Goal: Information Seeking & Learning: Check status

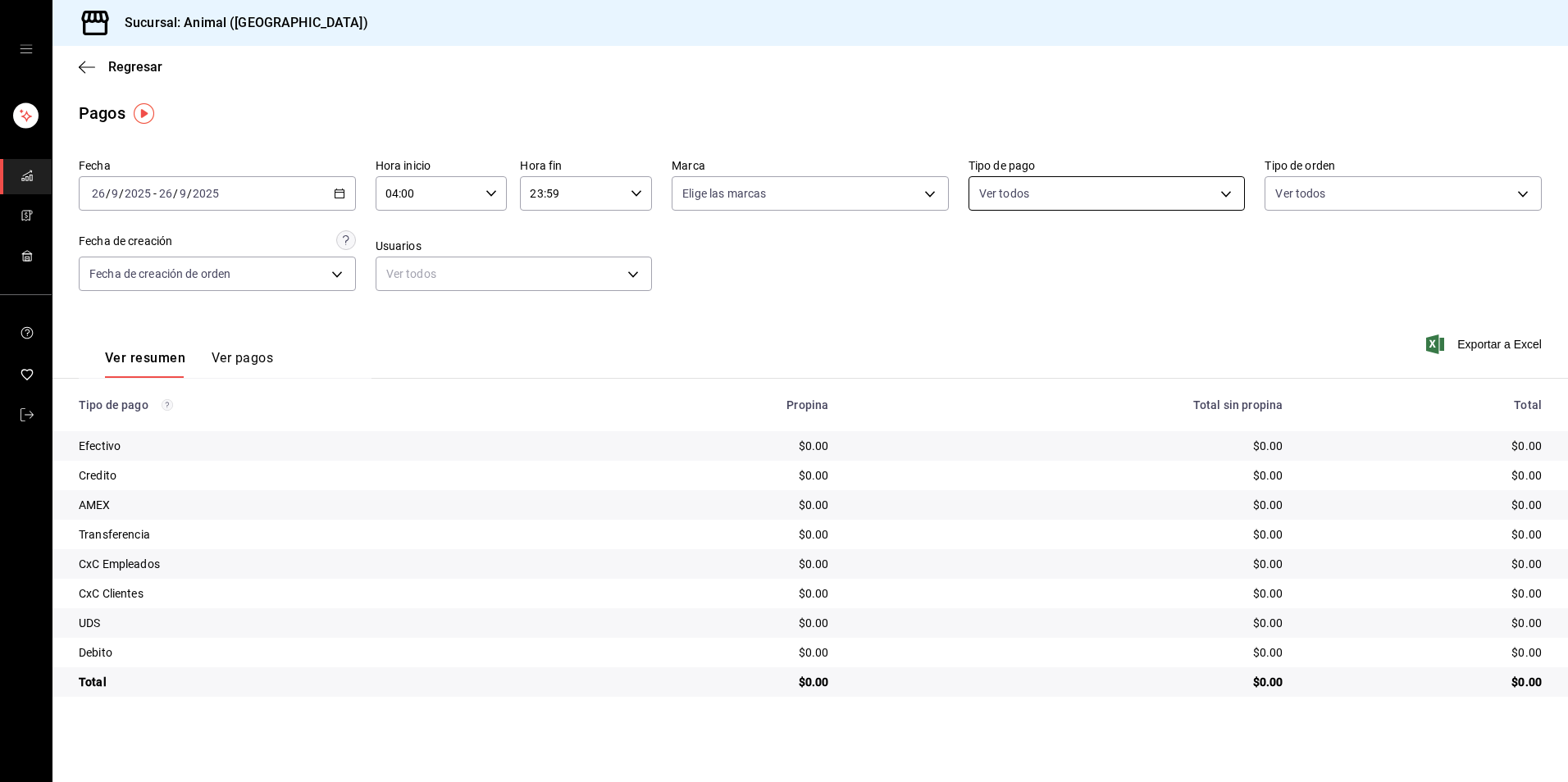
click at [1070, 189] on body "Sucursal: Animal (Tijuana) Regresar Pagos Fecha [DATE] [DATE] - [DATE] [DATE] H…" at bounding box center [784, 391] width 1568 height 782
click at [1050, 245] on div "Ver todos" at bounding box center [1021, 255] width 84 height 35
type input "b84c62b8-b02c-4970-ab2e-e166616419f2,235ce608-f464-428a-9a71-314f665367d1,53567…"
checkbox input "true"
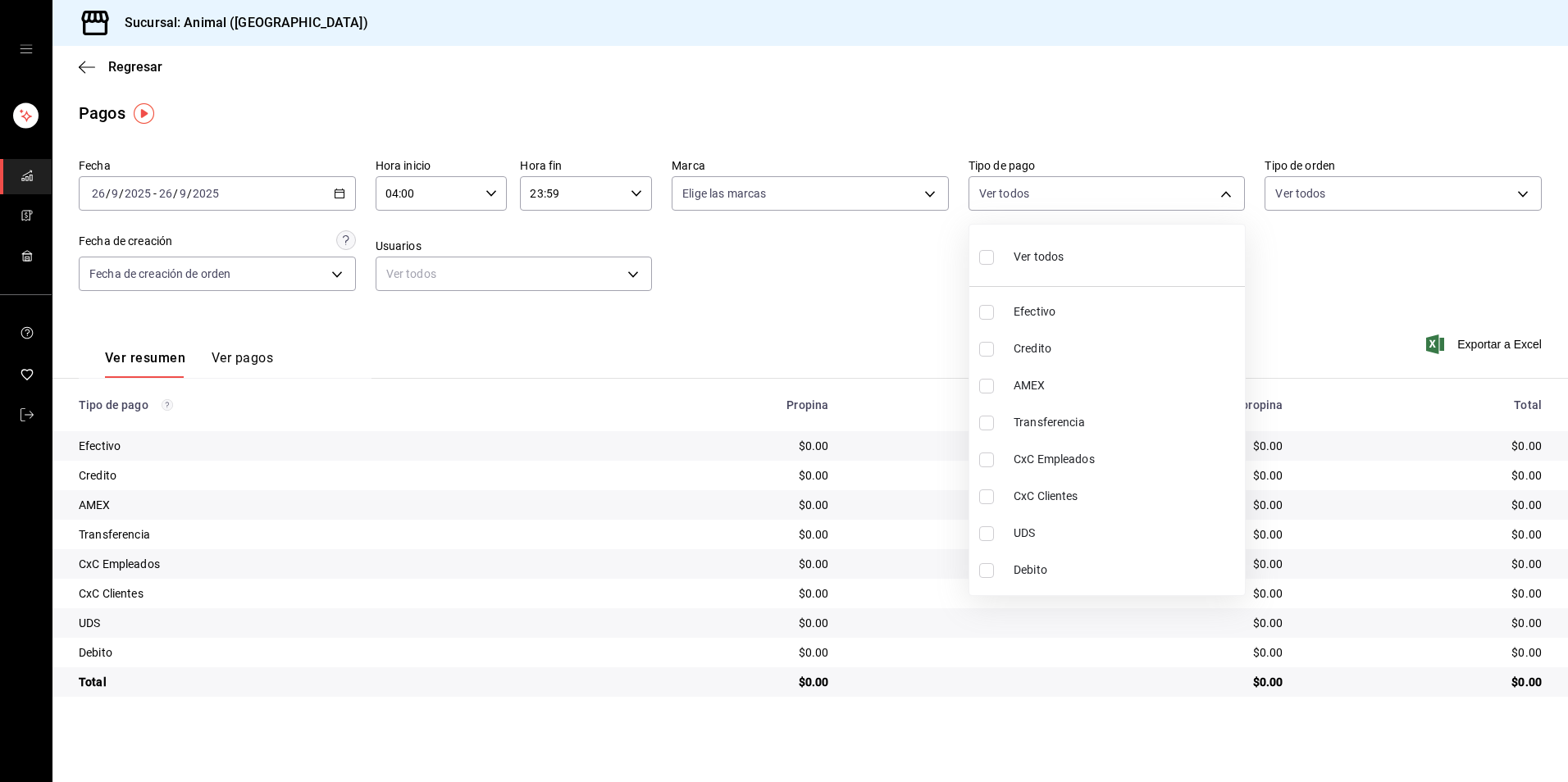
checkbox input "true"
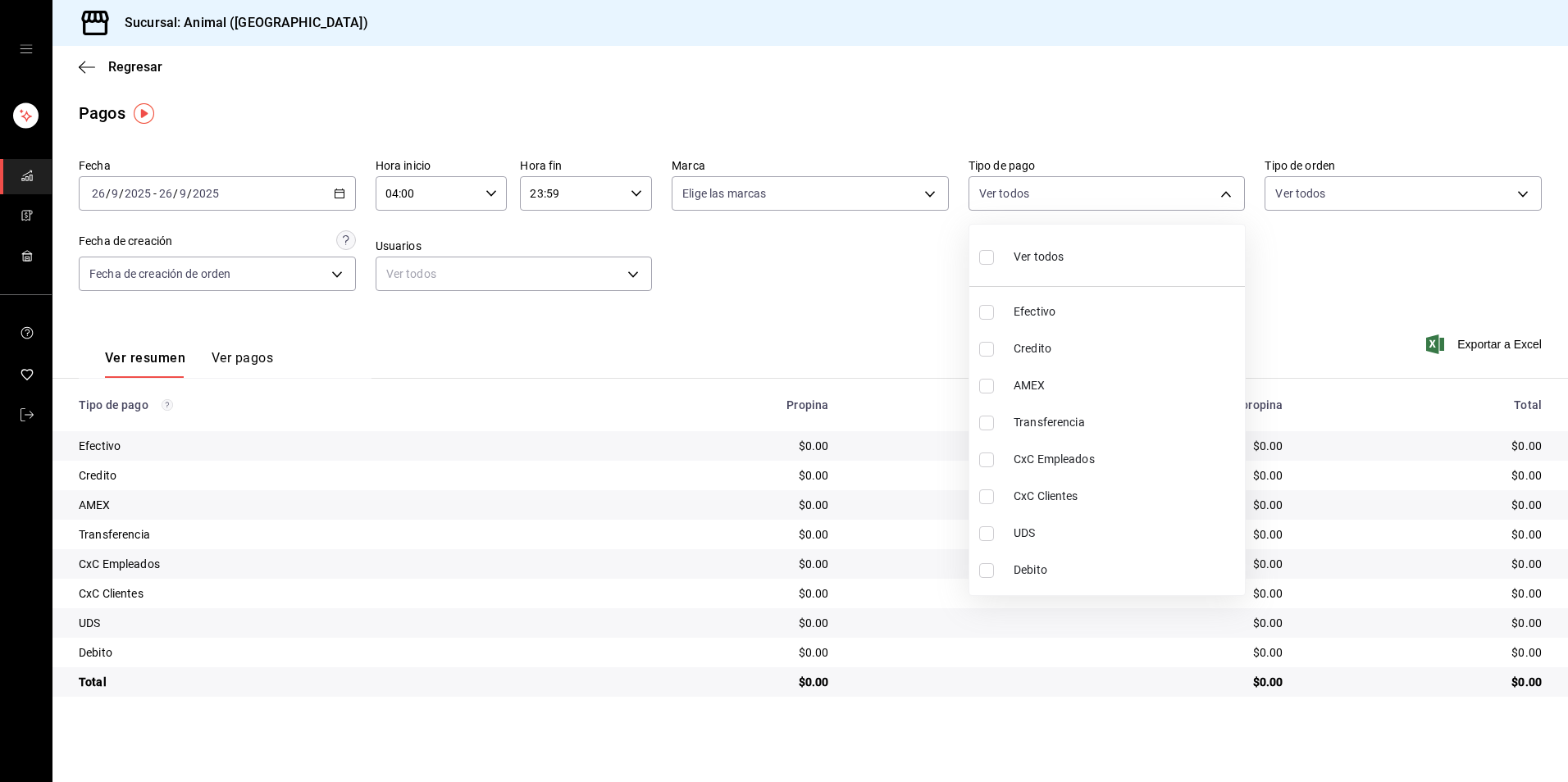
checkbox input "true"
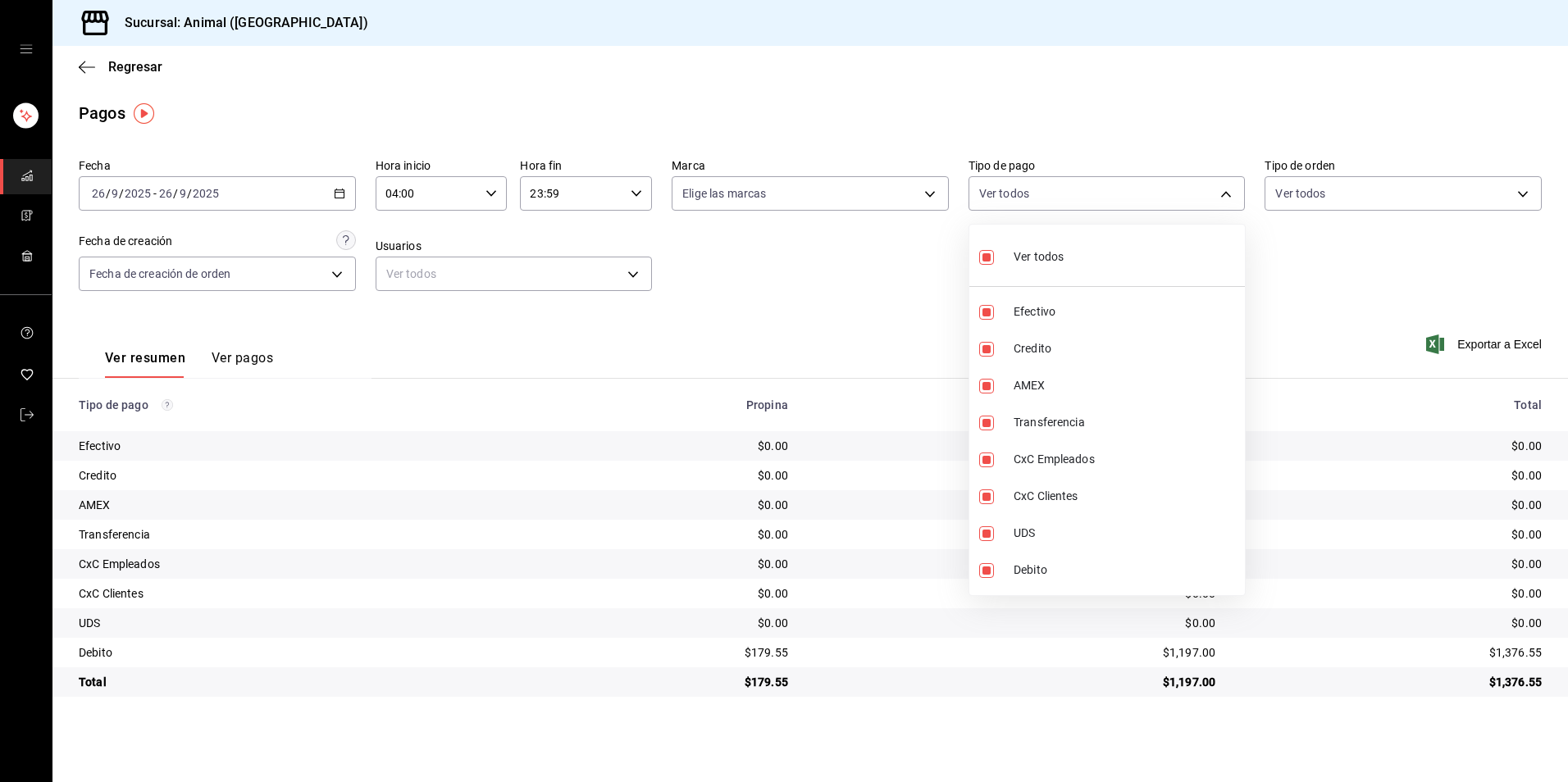
click at [1050, 245] on div "Ver todos" at bounding box center [1021, 255] width 84 height 35
checkbox input "false"
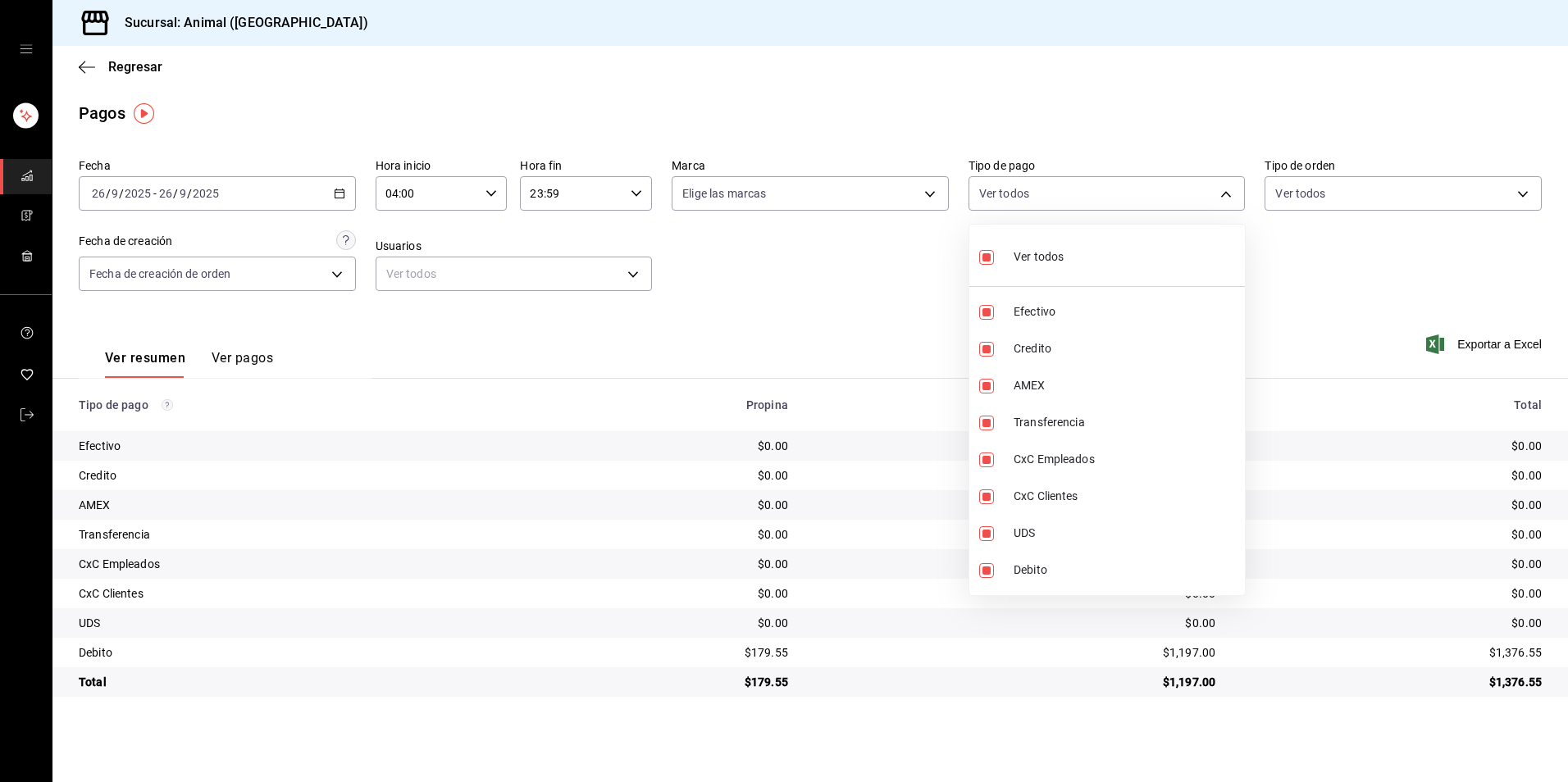
checkbox input "false"
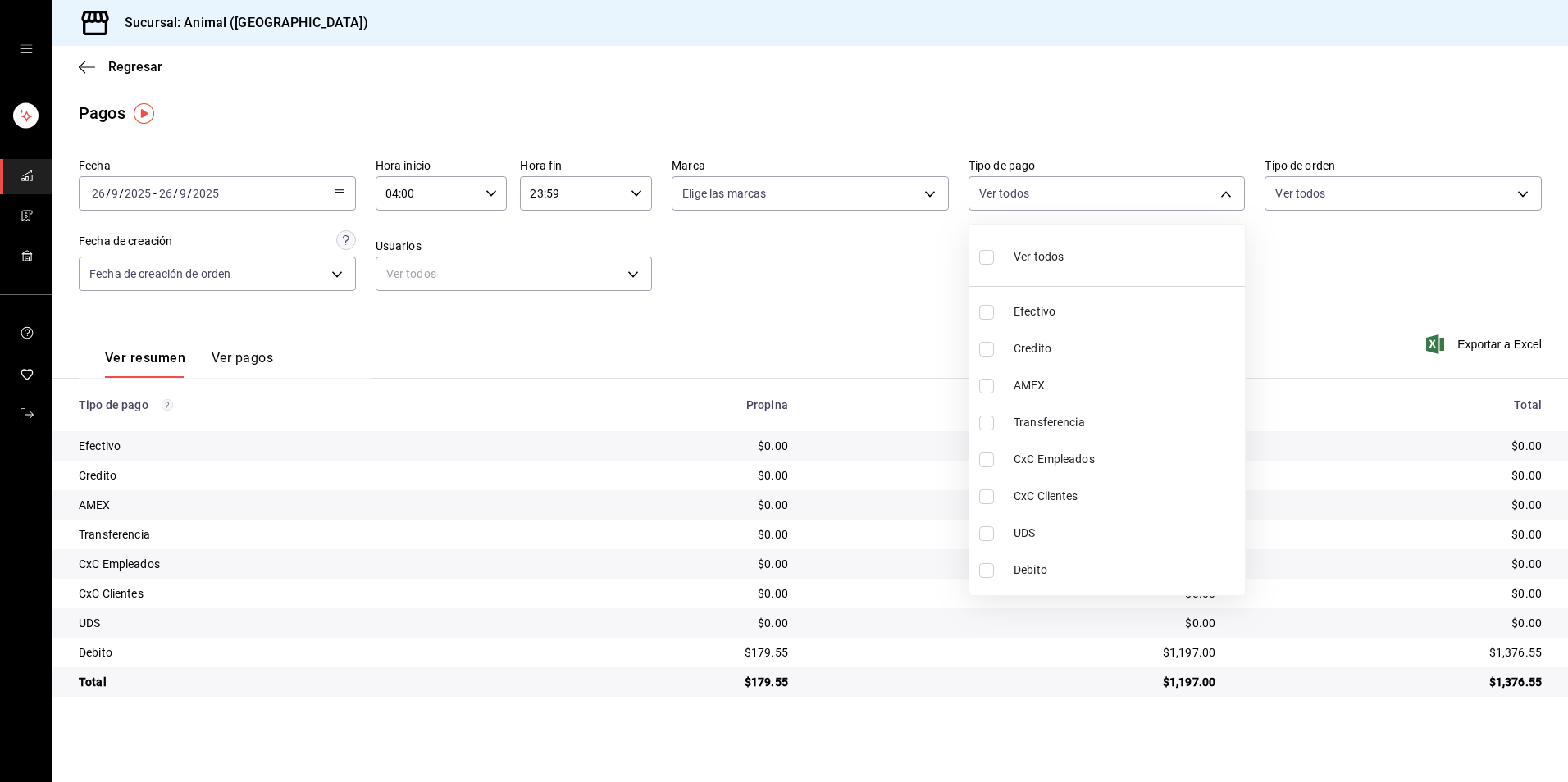
click at [1024, 257] on span "Ver todos" at bounding box center [1038, 257] width 50 height 17
type input "b84c62b8-b02c-4970-ab2e-e166616419f2,235ce608-f464-428a-9a71-314f665367d1,53567…"
checkbox input "true"
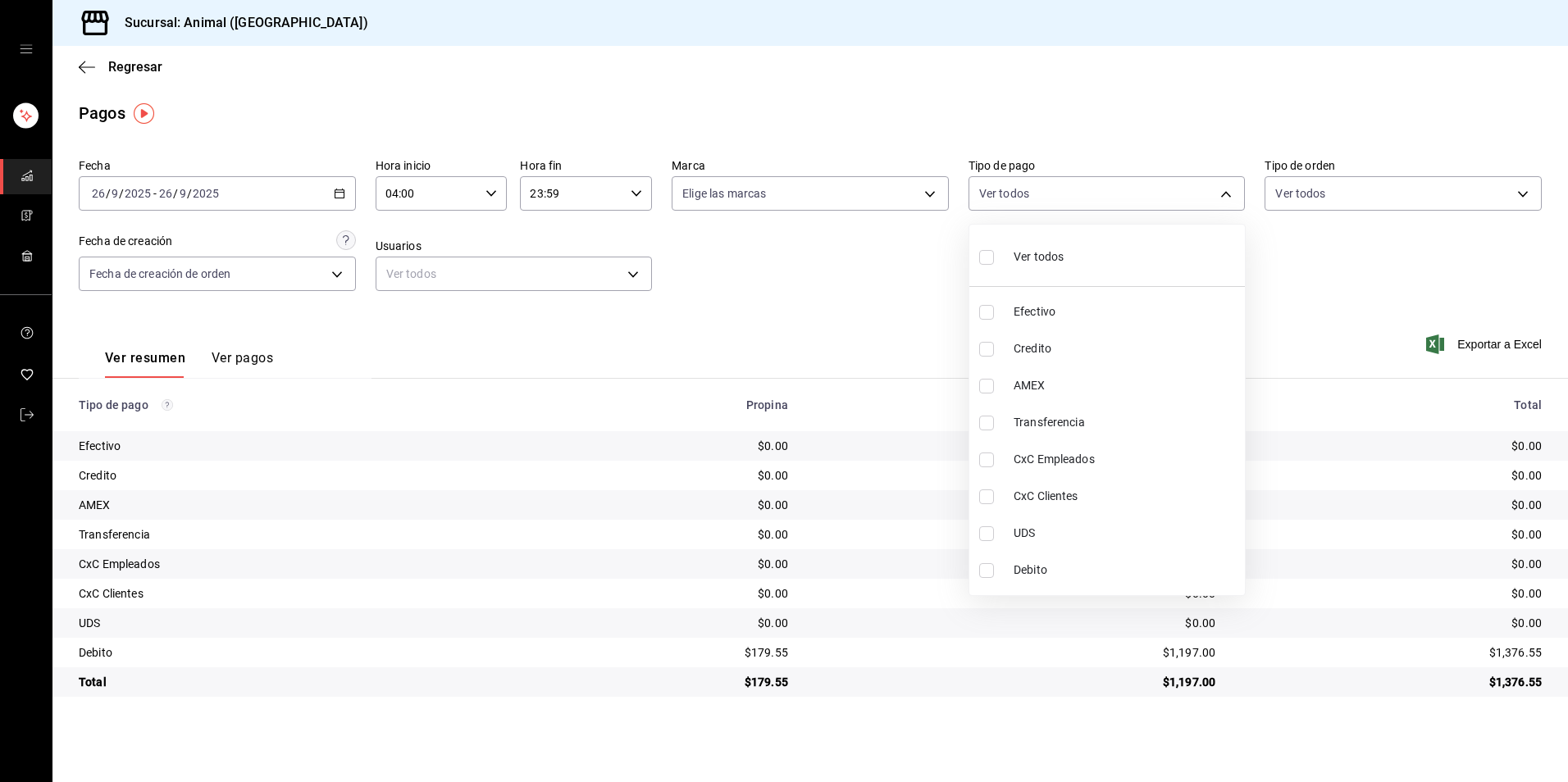
checkbox input "true"
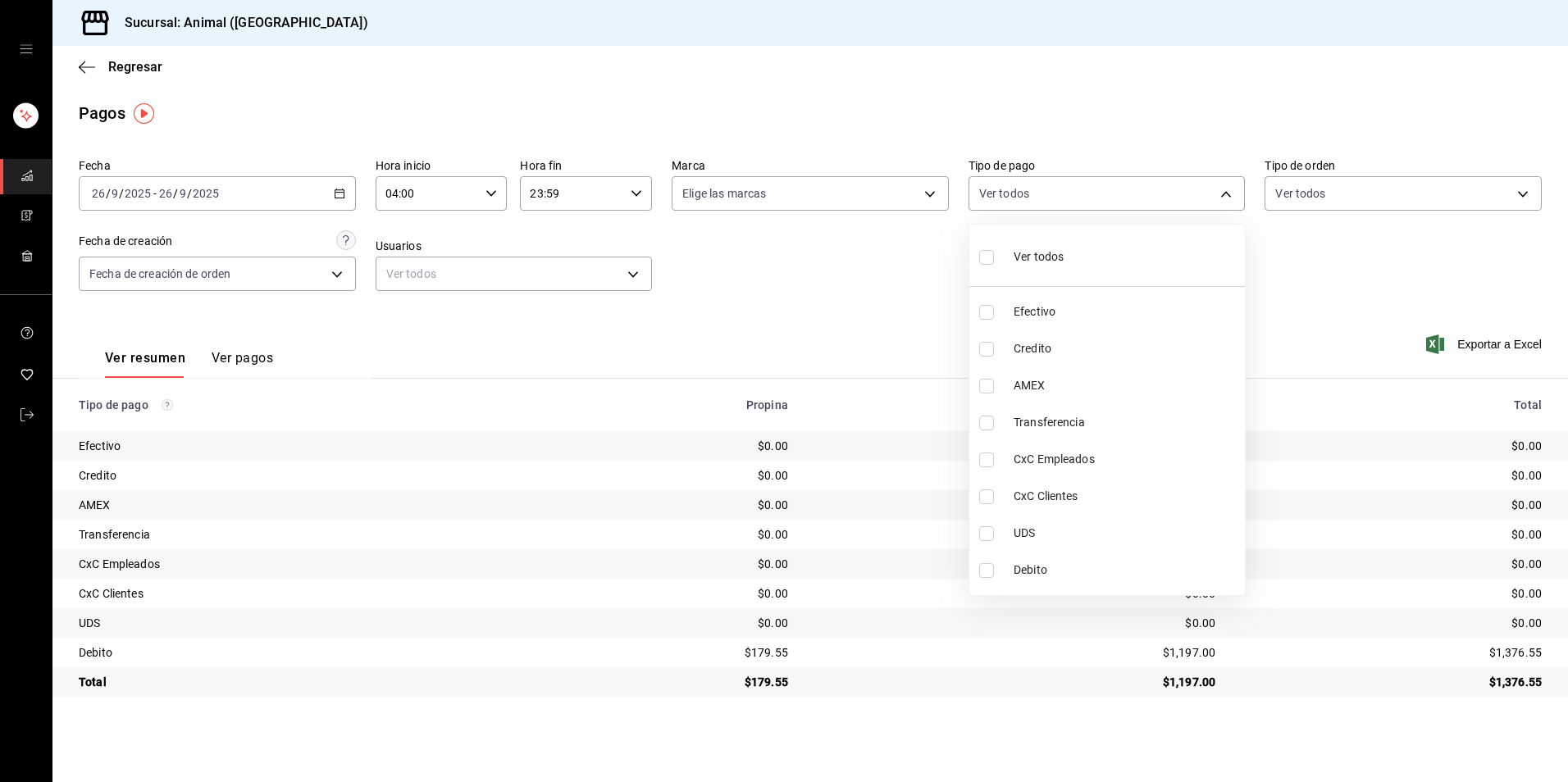
checkbox input "true"
click at [1024, 257] on span "Ver todos" at bounding box center [1038, 257] width 50 height 17
checkbox input "false"
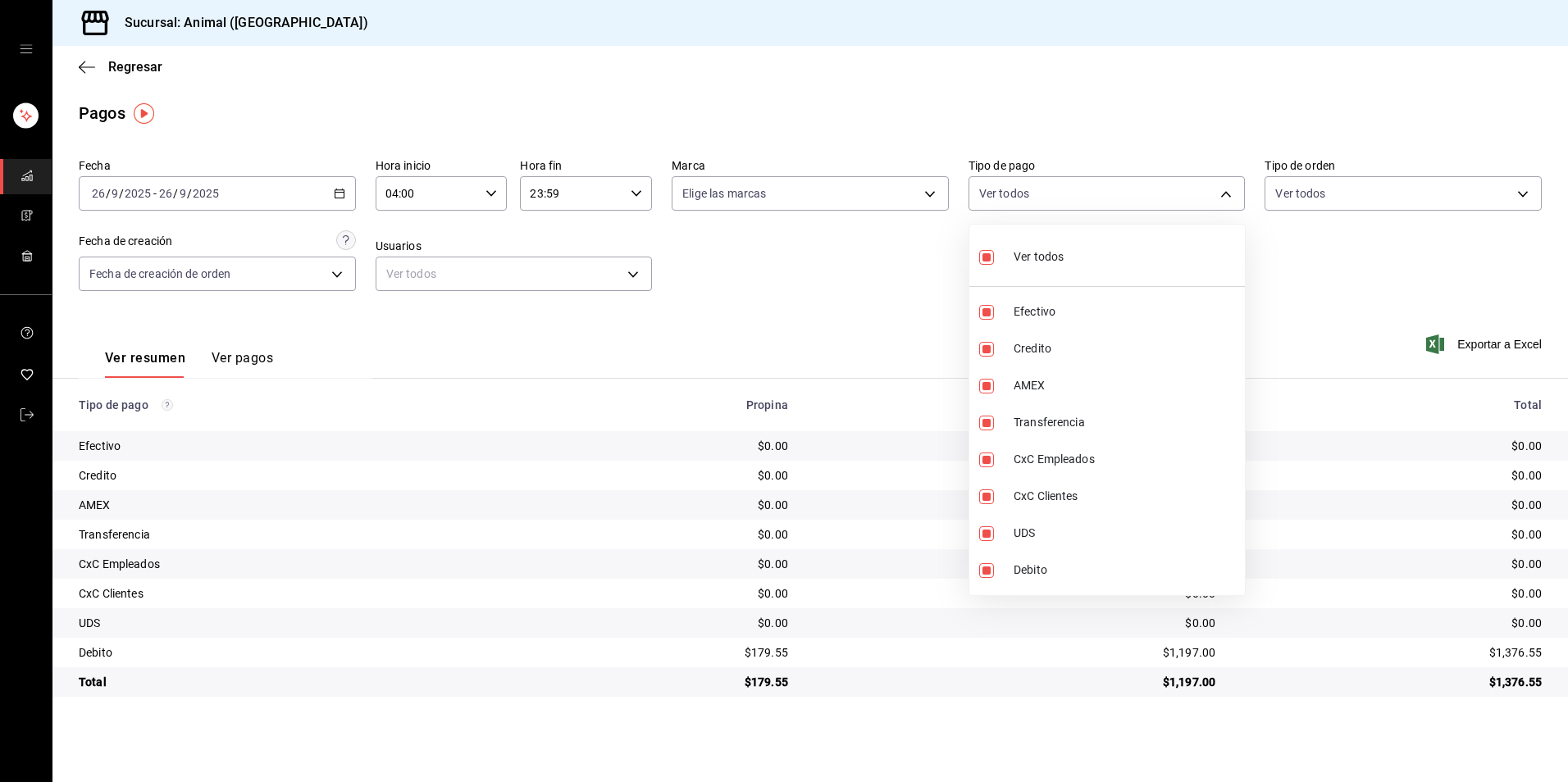
checkbox input "false"
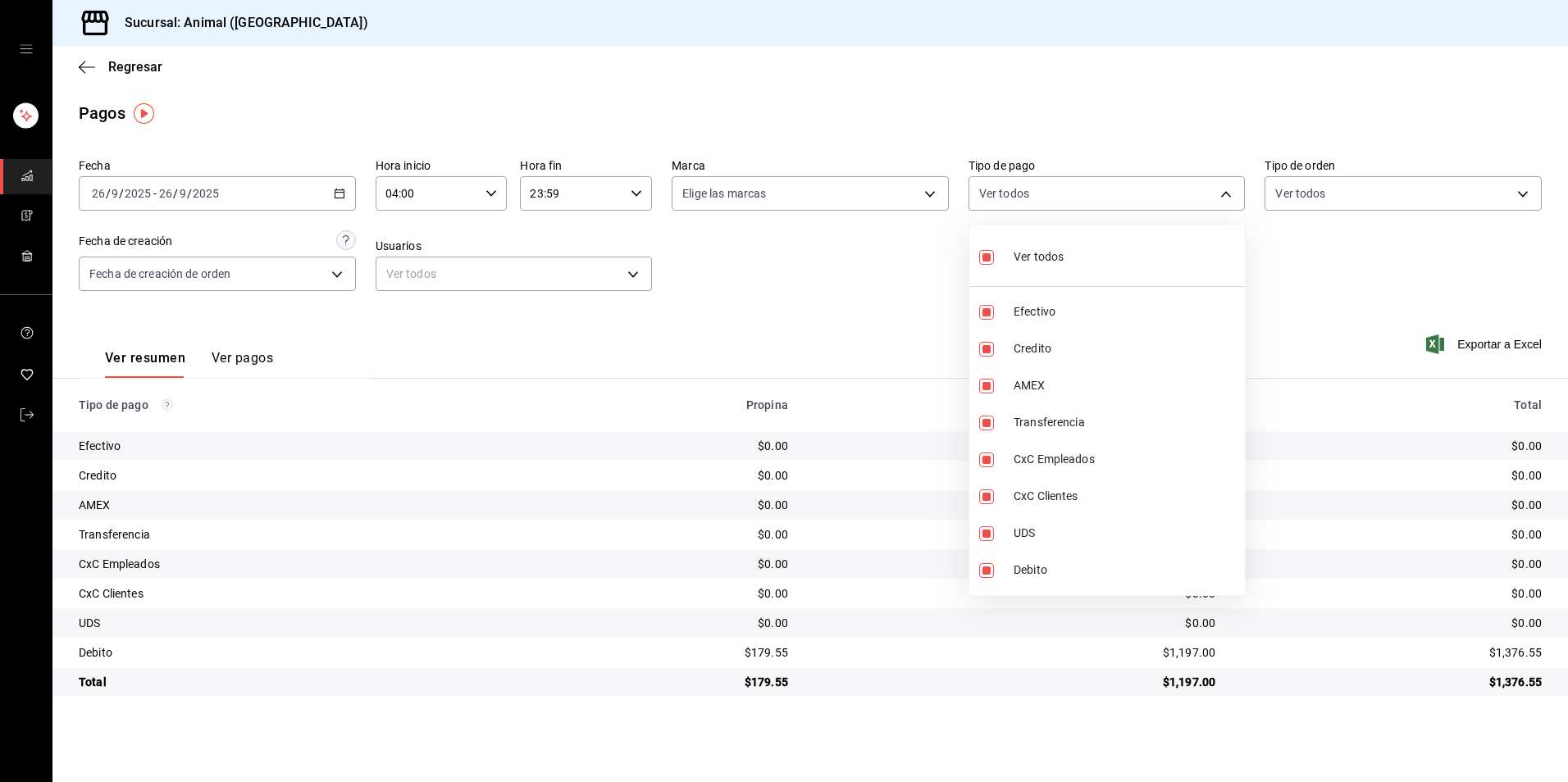
checkbox input "false"
click at [1103, 249] on li "Ver todos" at bounding box center [1108, 255] width 276 height 49
type input "b84c62b8-b02c-4970-ab2e-e166616419f2,235ce608-f464-428a-9a71-314f665367d1,53567…"
checkbox input "true"
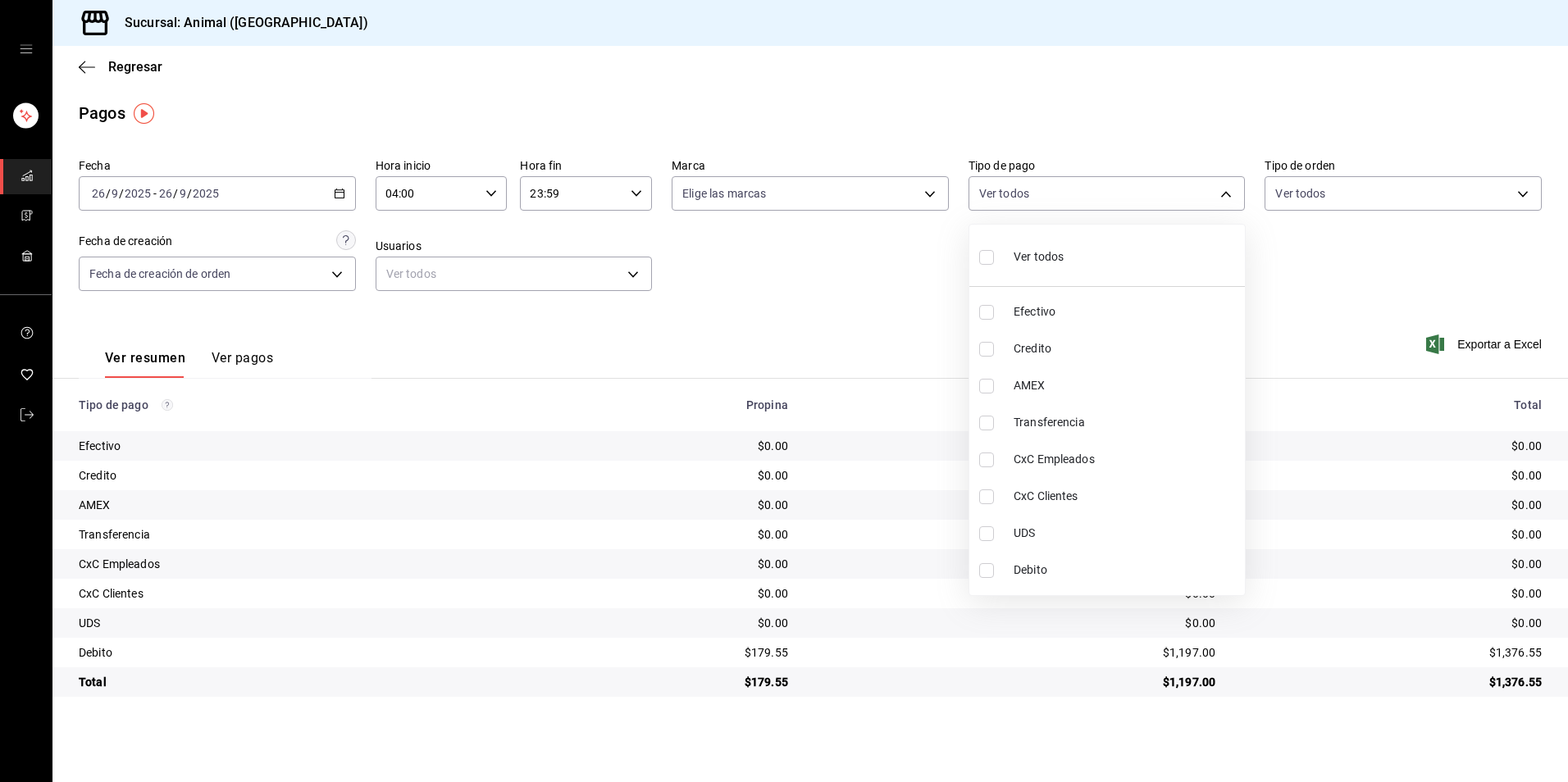
checkbox input "true"
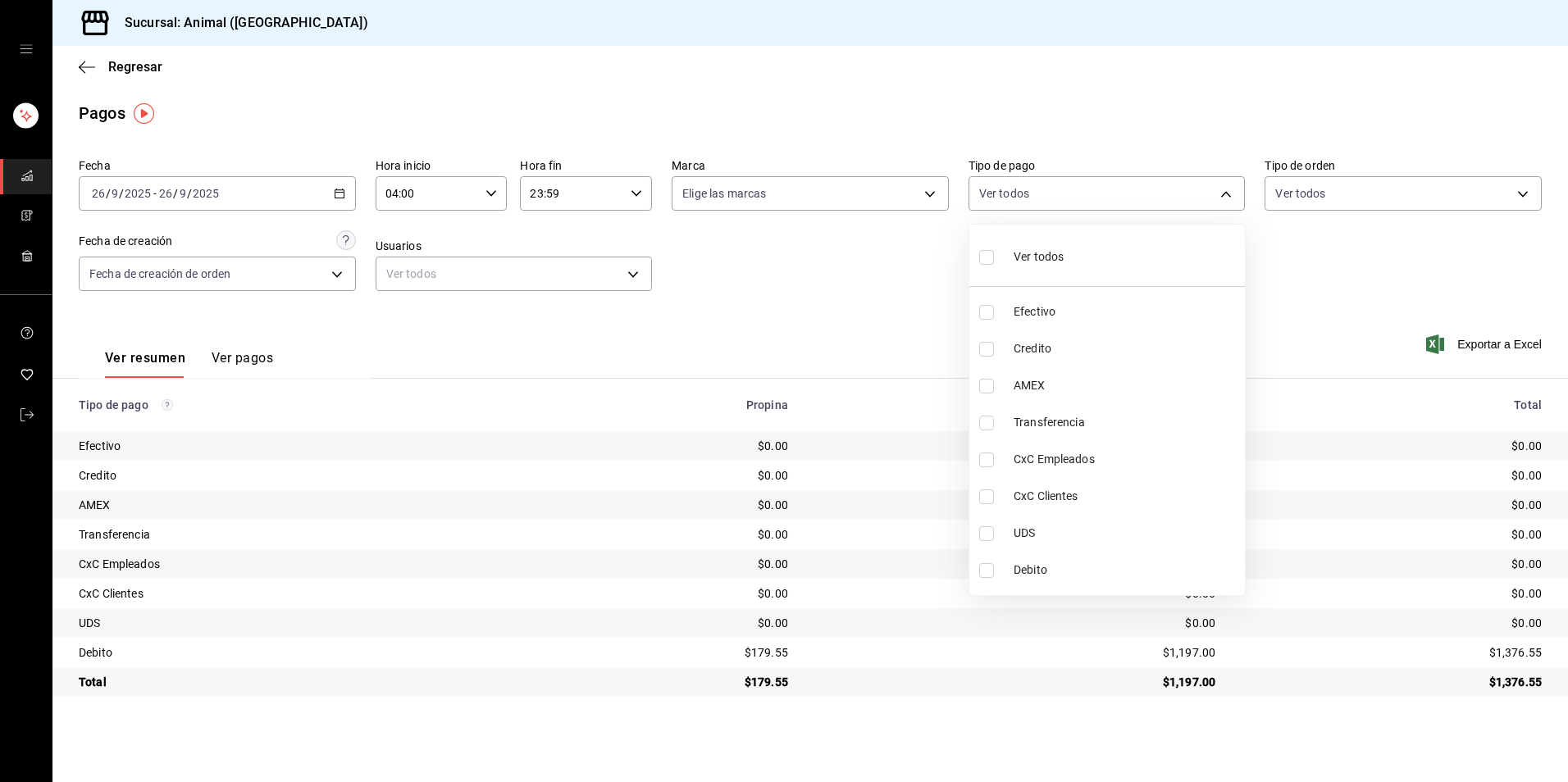
checkbox input "true"
click at [1046, 265] on span "Ver todos" at bounding box center [1038, 257] width 50 height 17
checkbox input "false"
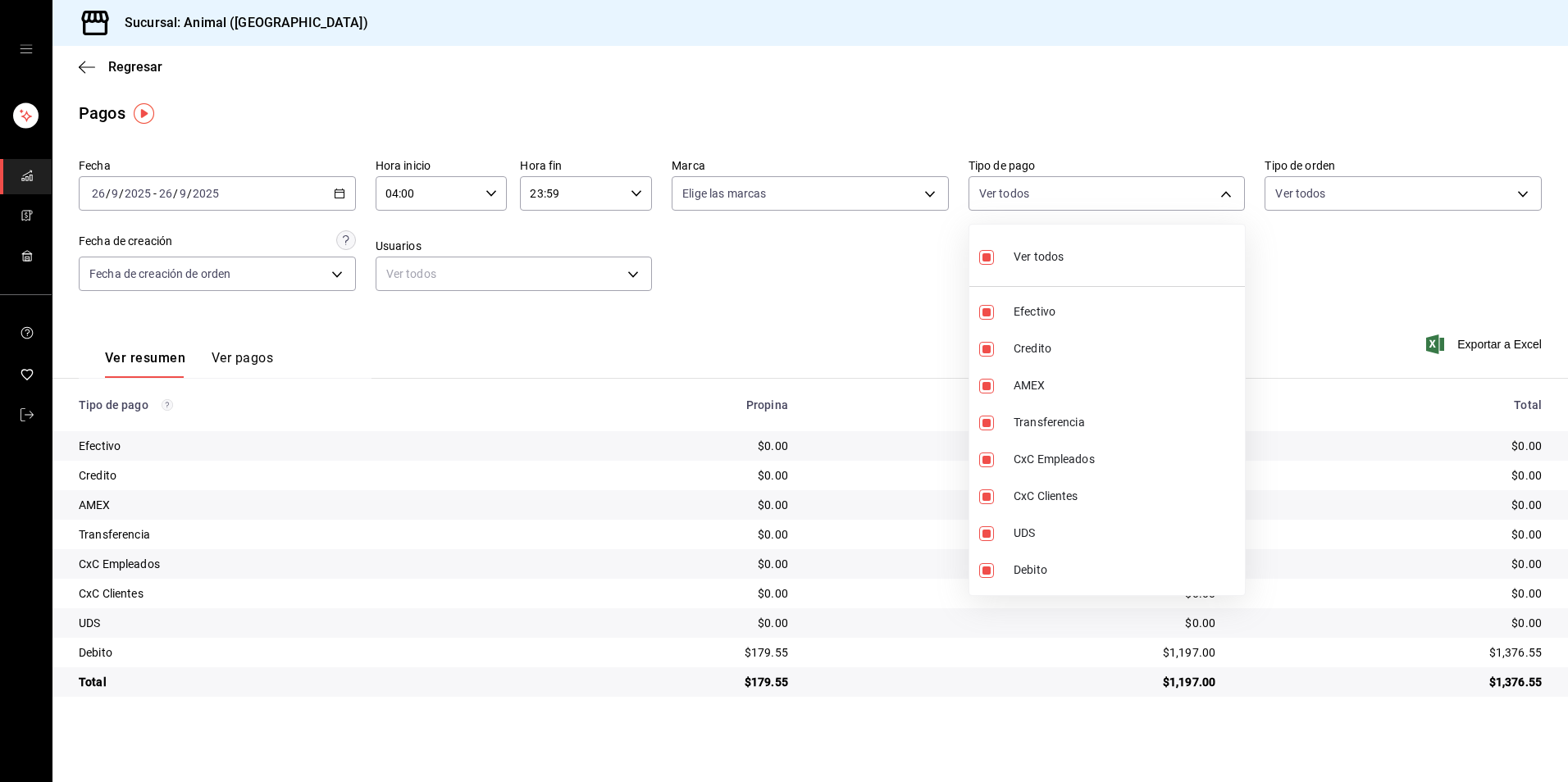
checkbox input "false"
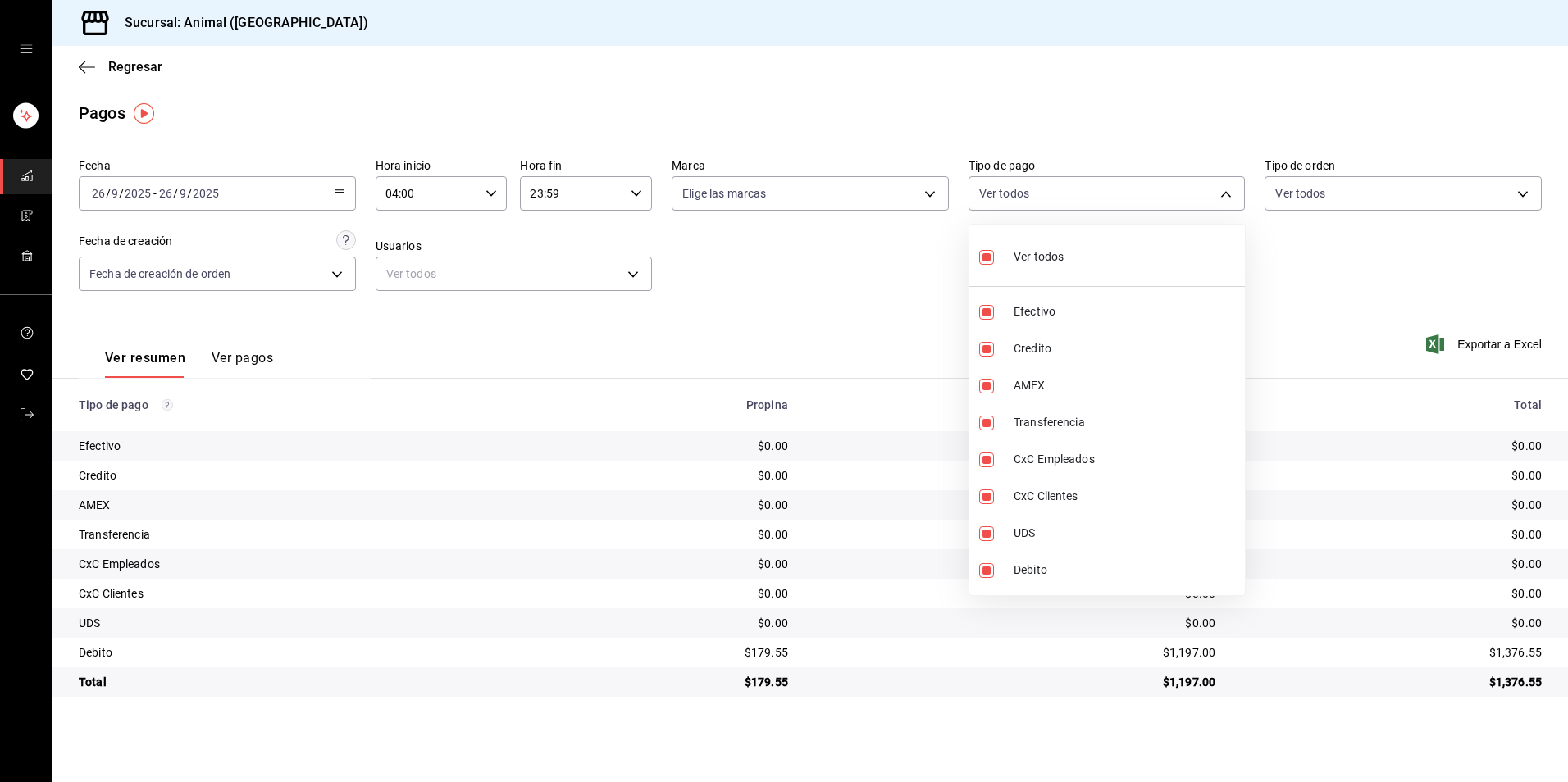
checkbox input "false"
click at [1148, 252] on li "Ver todos" at bounding box center [1108, 255] width 276 height 49
type input "b84c62b8-b02c-4970-ab2e-e166616419f2,235ce608-f464-428a-9a71-314f665367d1,53567…"
checkbox input "true"
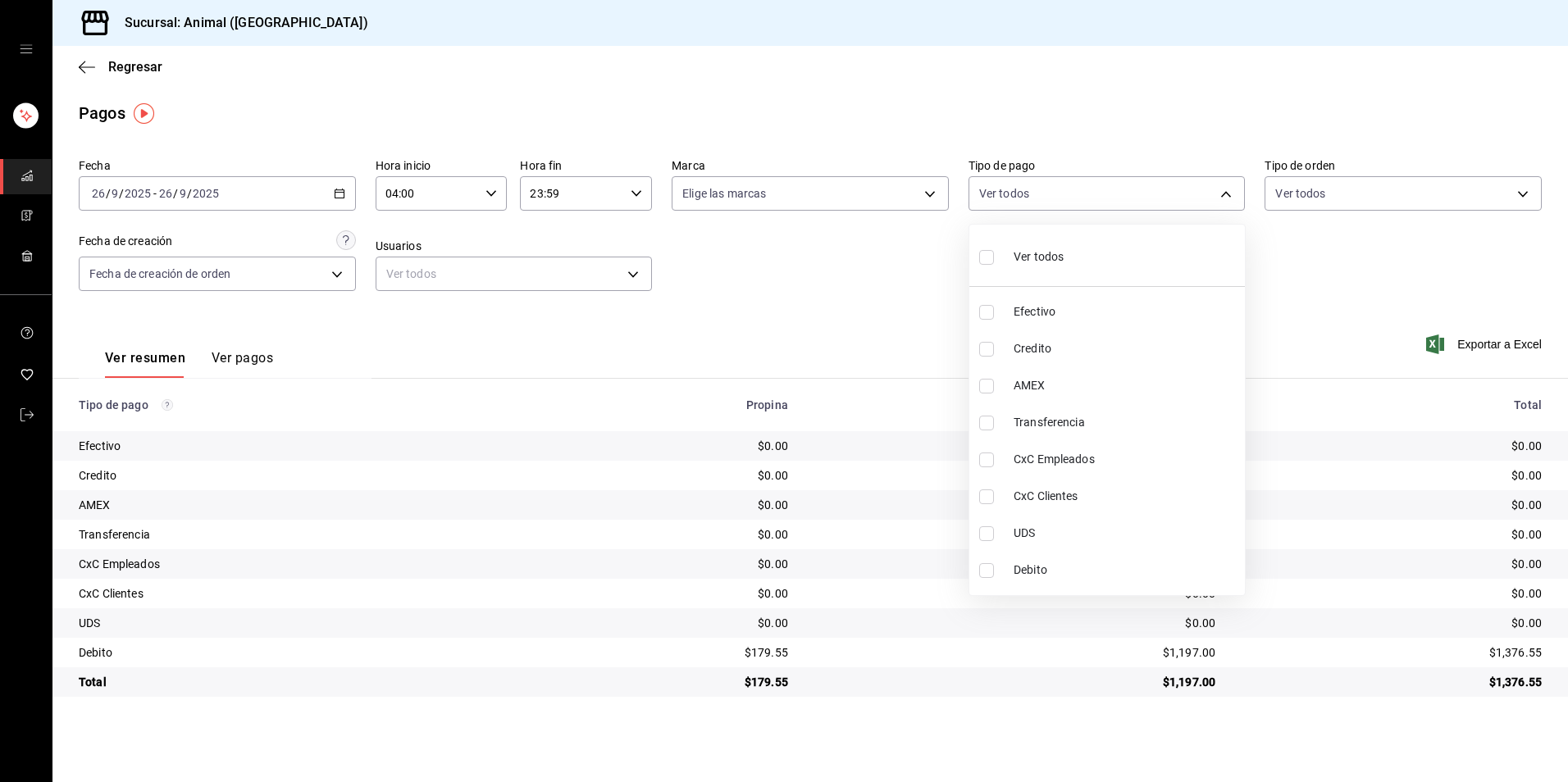
checkbox input "true"
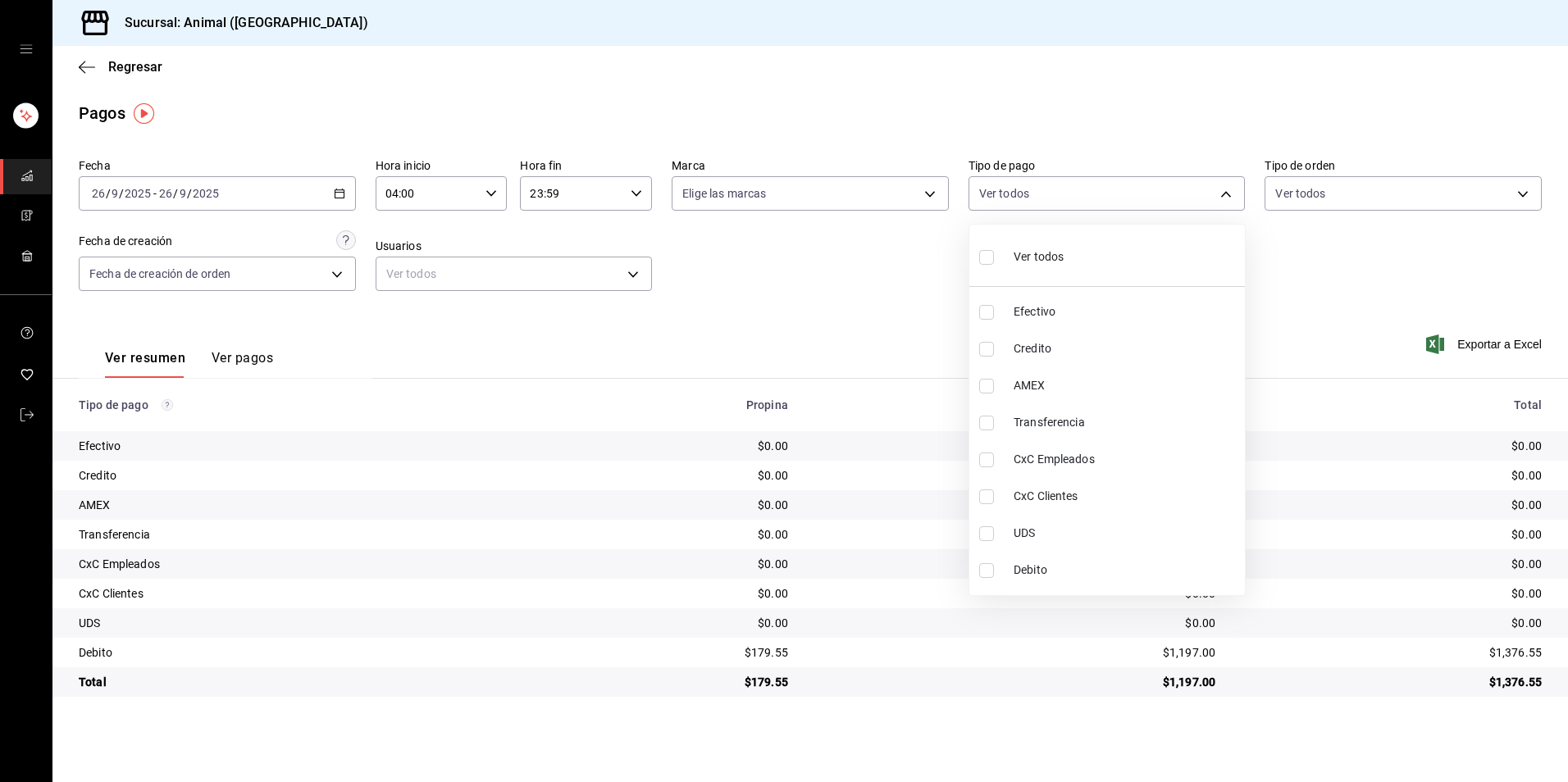
checkbox input "true"
click at [1148, 252] on li "Ver todos" at bounding box center [1108, 255] width 276 height 49
checkbox input "false"
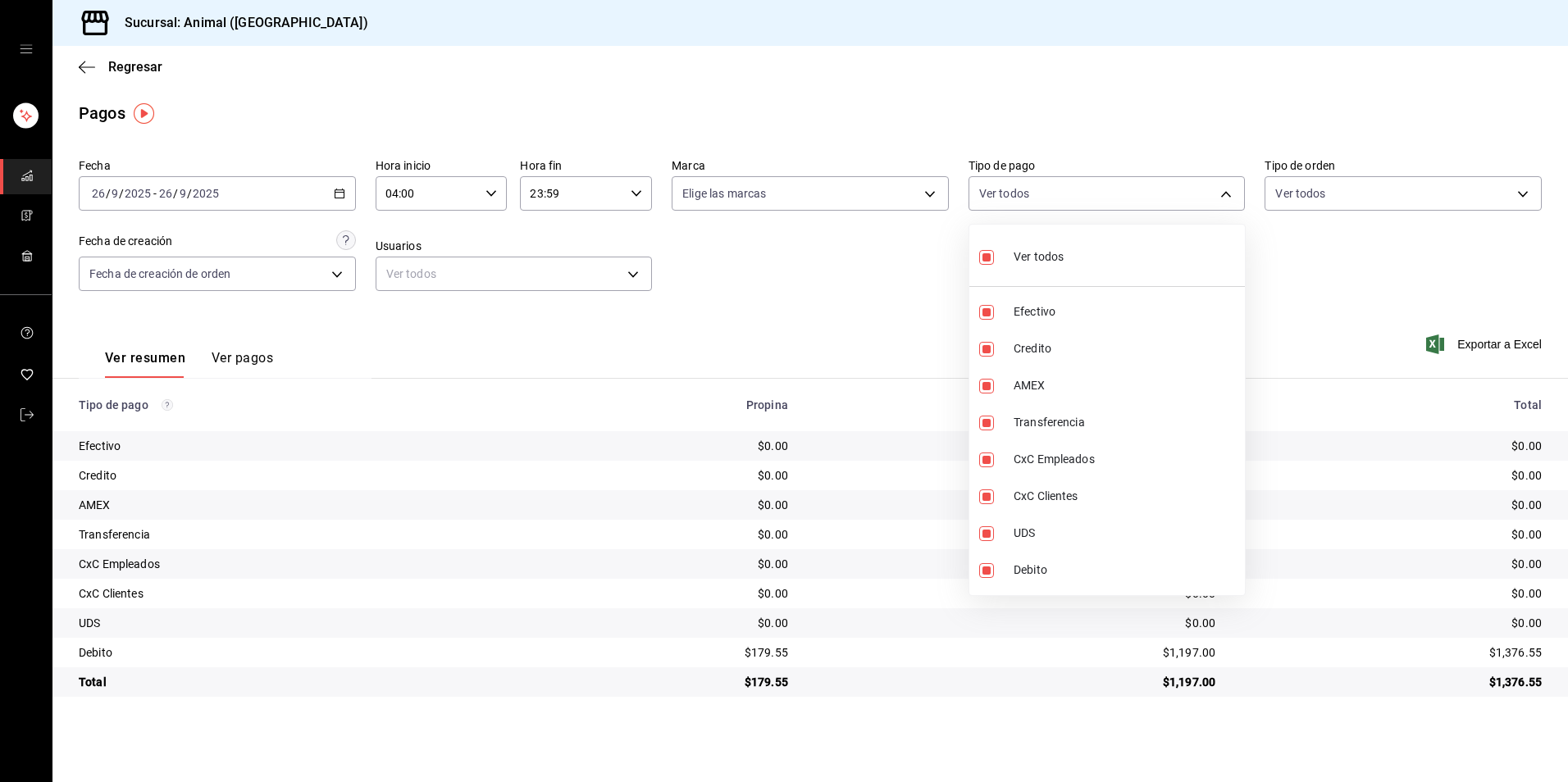
checkbox input "false"
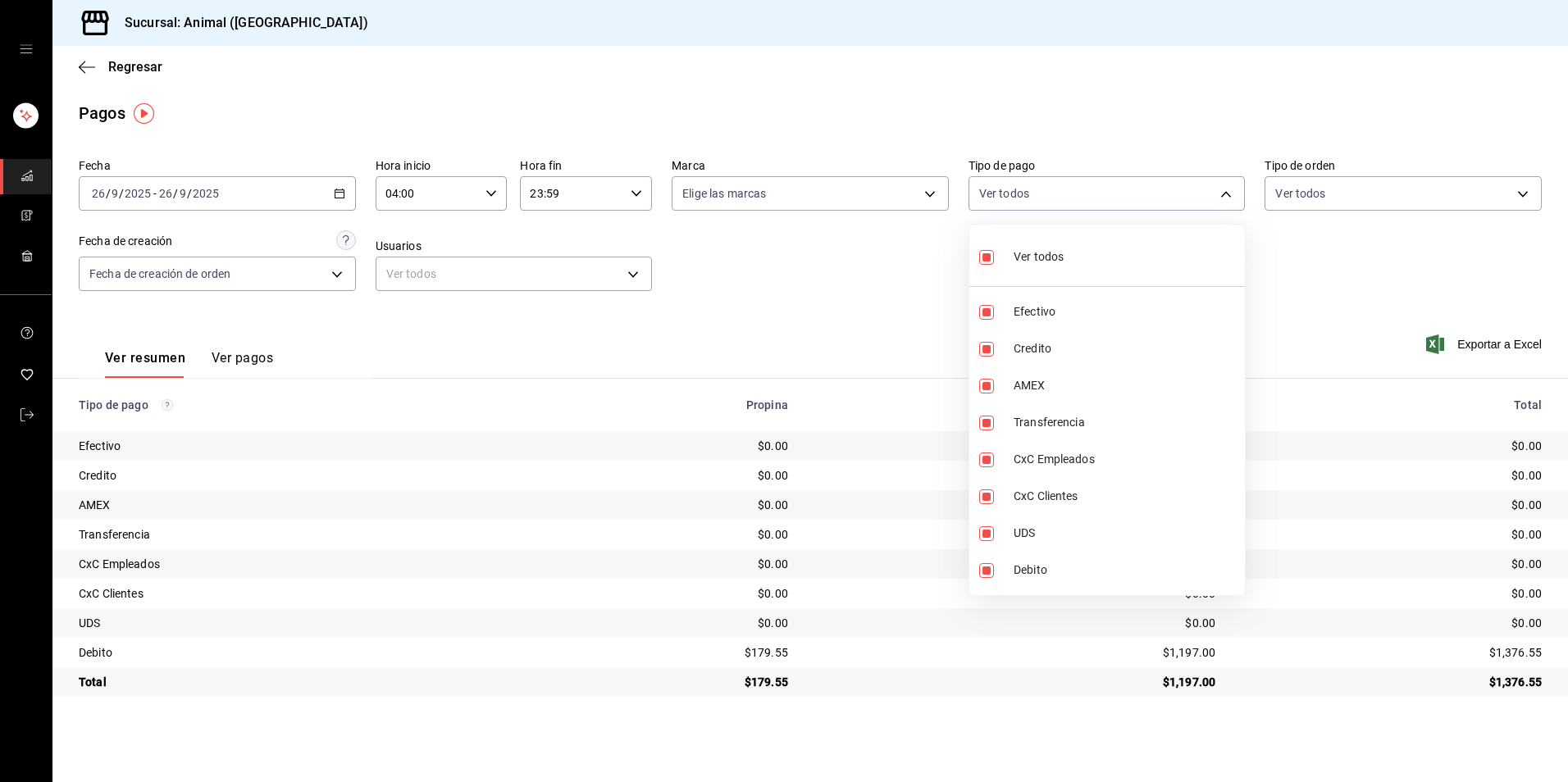
checkbox input "false"
